Goal: Task Accomplishment & Management: Manage account settings

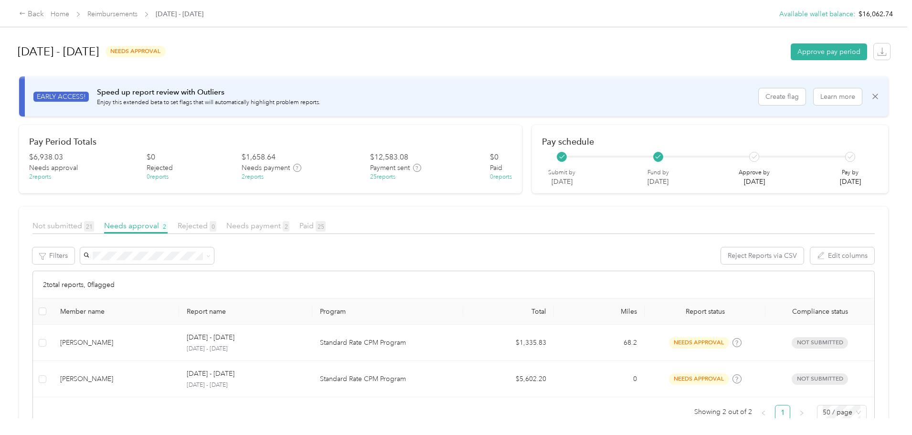
scroll to position [31, 0]
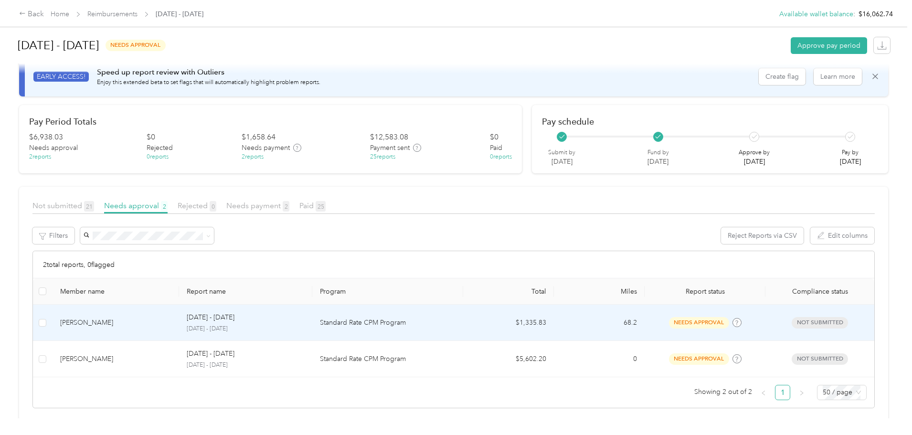
scroll to position [31, 0]
